Goal: Task Accomplishment & Management: Manage account settings

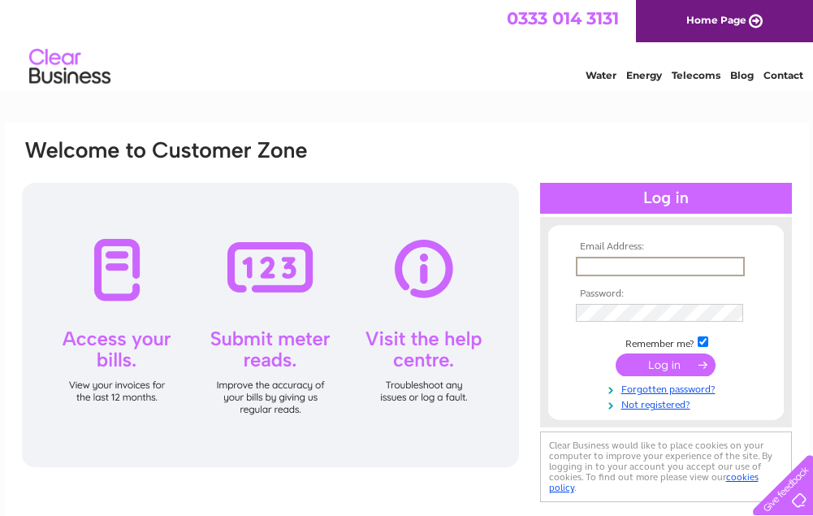
type input "[EMAIL_ADDRESS][DOMAIN_NAME]"
click at [652, 367] on input "submit" at bounding box center [666, 364] width 100 height 23
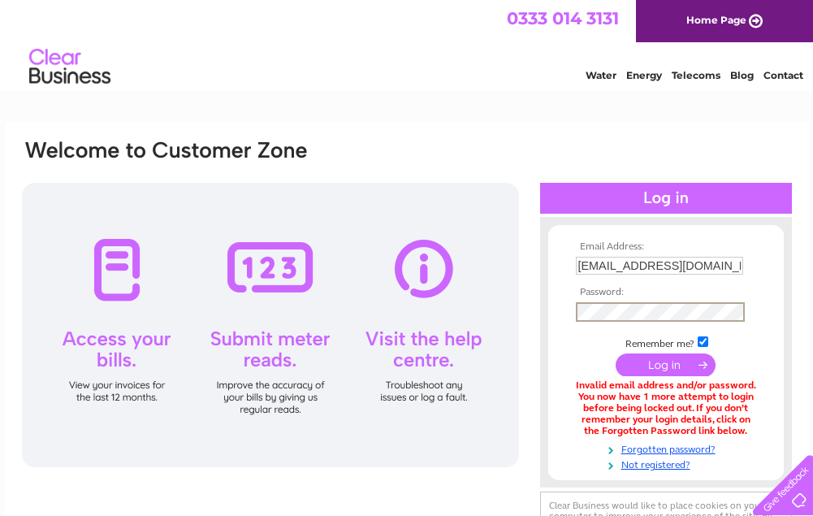
click at [658, 356] on input "submit" at bounding box center [666, 364] width 100 height 23
